Goal: Task Accomplishment & Management: Complete application form

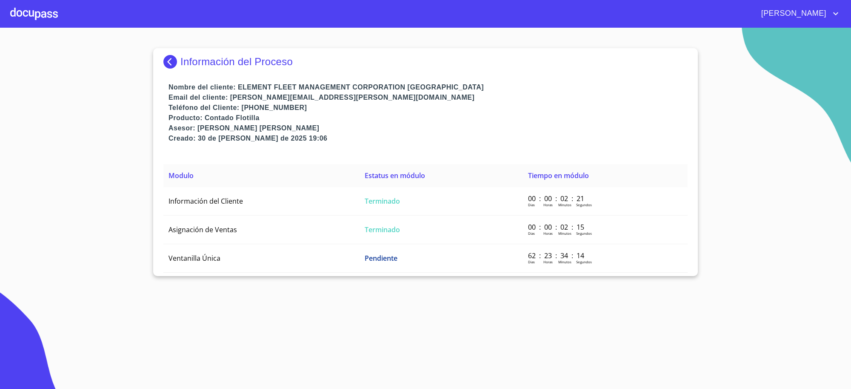
click at [197, 65] on p "Información del Proceso" at bounding box center [236, 62] width 112 height 12
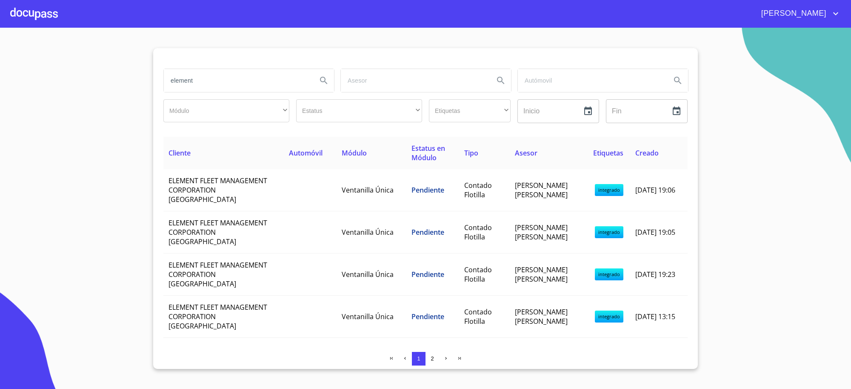
drag, startPoint x: 182, startPoint y: 71, endPoint x: 178, endPoint y: 84, distance: 13.9
click at [180, 81] on input "element" at bounding box center [237, 80] width 146 height 23
click at [174, 83] on input "element" at bounding box center [237, 80] width 146 height 23
type input "BACHOCO"
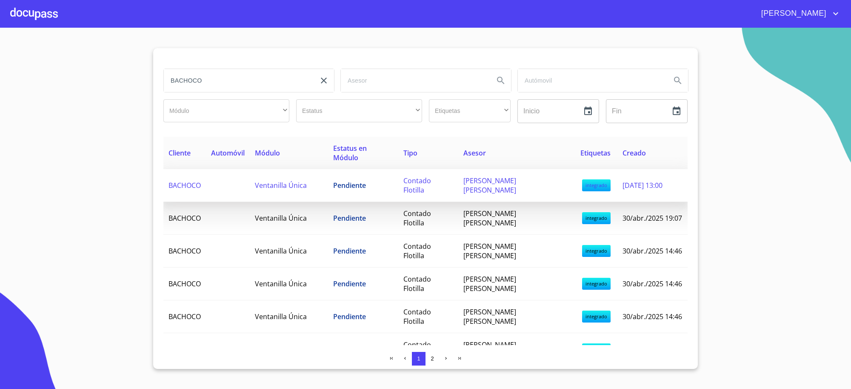
click at [301, 169] on td "Ventanilla Única" at bounding box center [289, 185] width 78 height 33
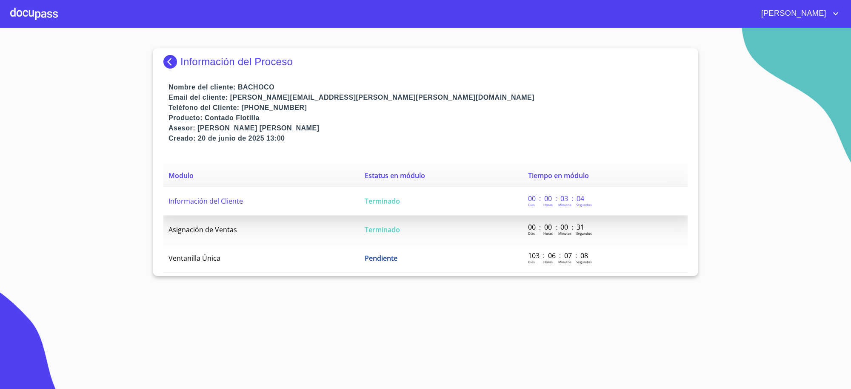
click at [343, 190] on td "Información del Cliente" at bounding box center [261, 201] width 196 height 29
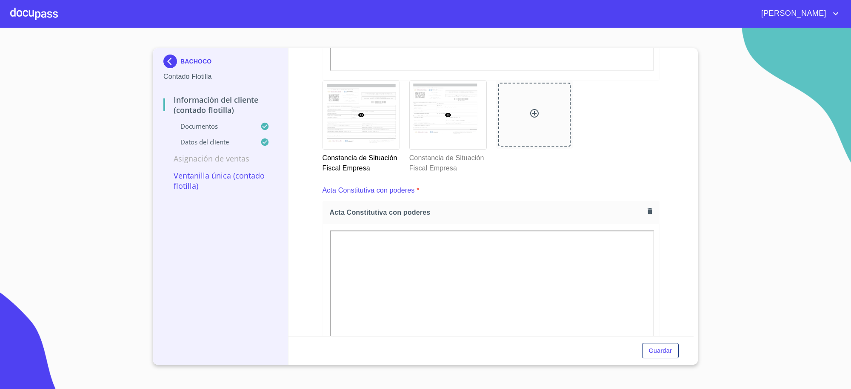
click at [447, 129] on div at bounding box center [448, 115] width 77 height 68
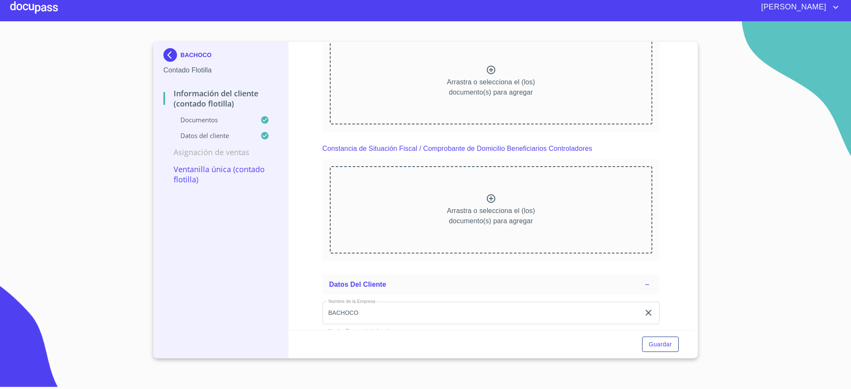
scroll to position [2436, 0]
